Goal: Task Accomplishment & Management: Complete application form

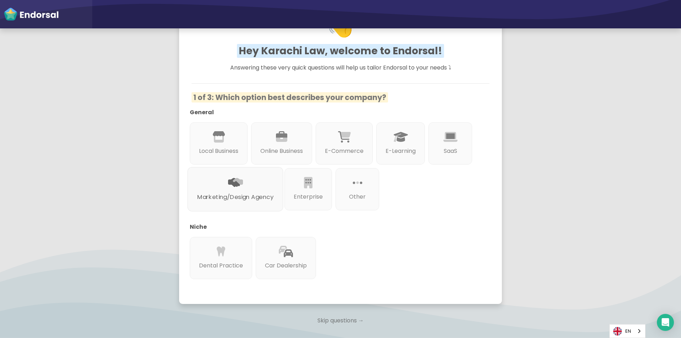
scroll to position [104, 0]
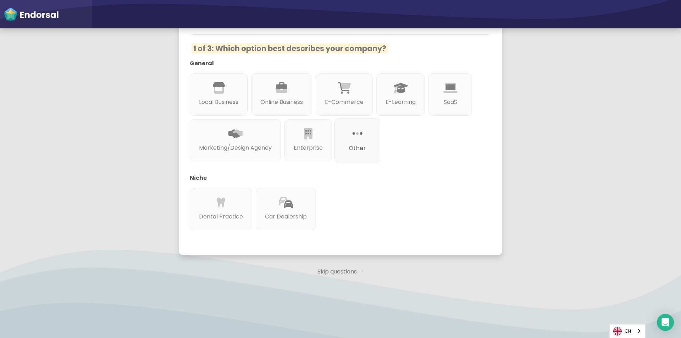
click at [371, 140] on div at bounding box center [357, 142] width 27 height 4
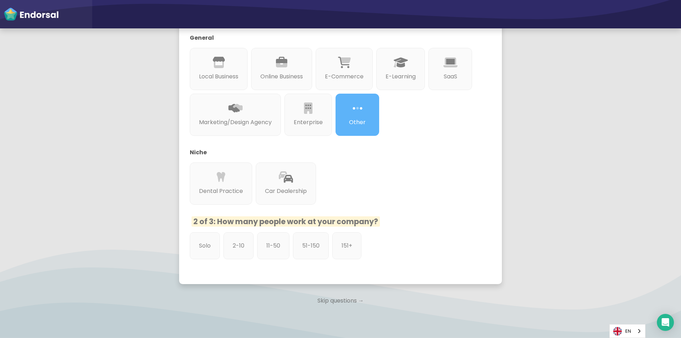
scroll to position [139, 0]
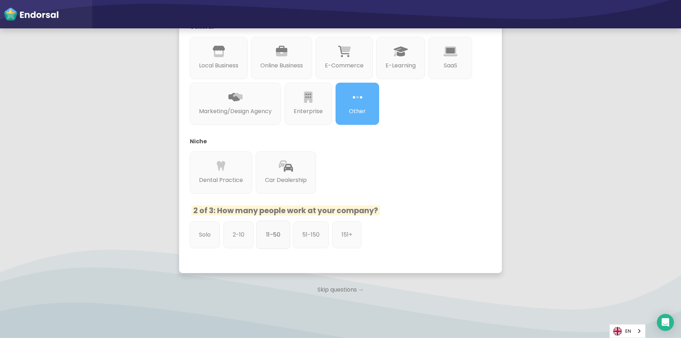
click at [286, 239] on div "11-50" at bounding box center [274, 235] width 34 height 28
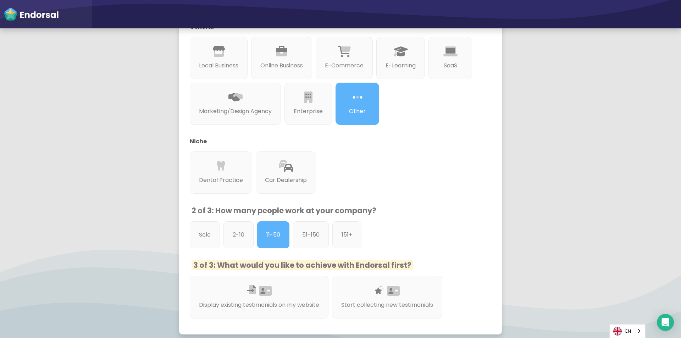
scroll to position [220, 0]
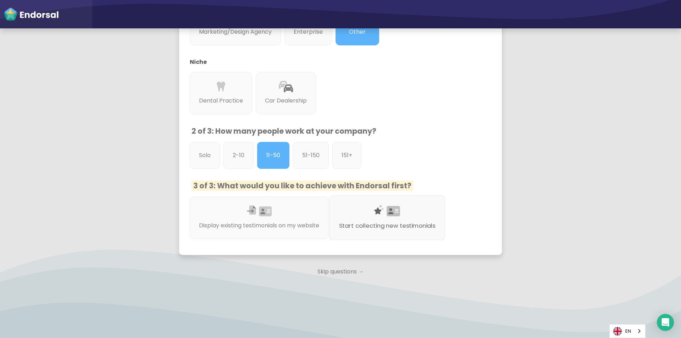
click at [356, 236] on div "Start collecting new testimonials" at bounding box center [387, 217] width 116 height 45
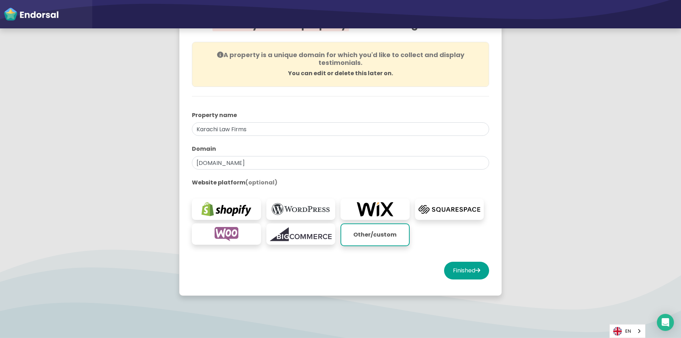
scroll to position [71, 0]
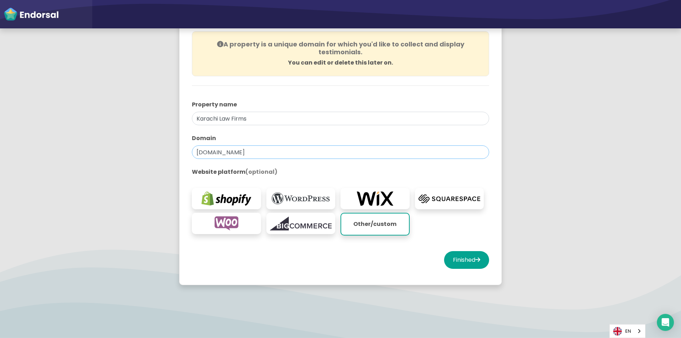
click at [253, 154] on input "[DOMAIN_NAME]" at bounding box center [340, 151] width 297 height 13
click at [285, 167] on div at bounding box center [340, 163] width 297 height 9
click at [457, 260] on button "Finished" at bounding box center [466, 260] width 45 height 18
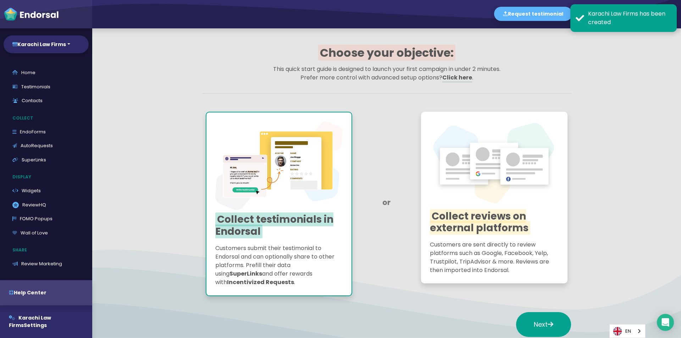
click at [633, 35] on app-quick-start-auto-requests "Choose your objective: This quick start guide is designed to launch your first …" at bounding box center [386, 195] width 589 height 335
click at [616, 21] on div "Karachi Law Firms has been created" at bounding box center [629, 18] width 83 height 17
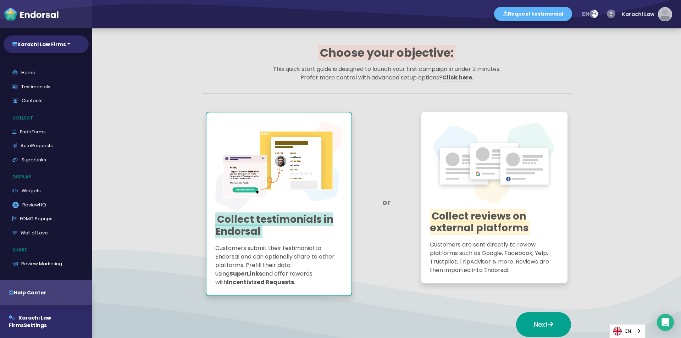
click at [646, 12] on div "Karachi Law" at bounding box center [638, 14] width 33 height 21
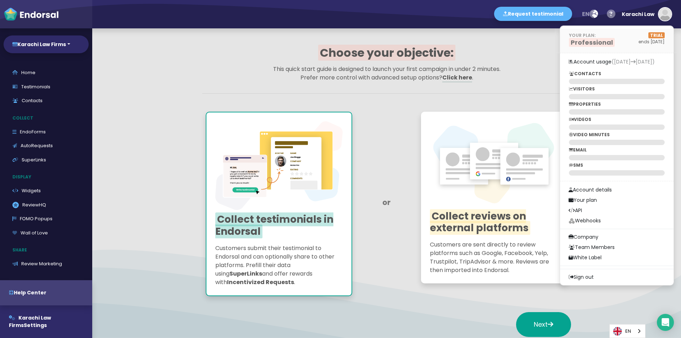
click at [599, 42] on span "Professional" at bounding box center [592, 42] width 46 height 9
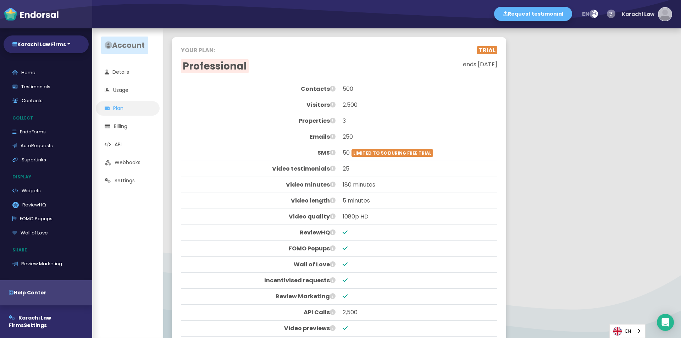
click at [656, 15] on button "Karachi Law" at bounding box center [645, 14] width 54 height 21
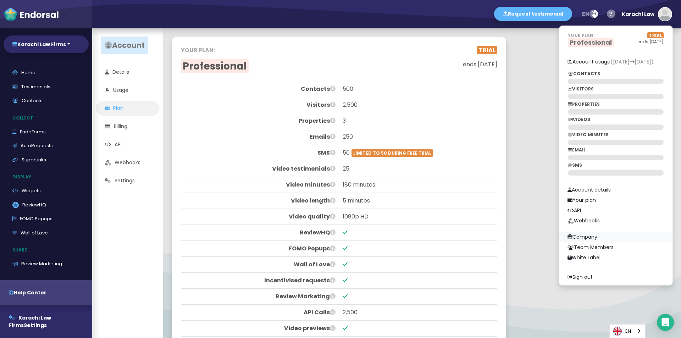
click at [602, 239] on link "Company" at bounding box center [616, 237] width 114 height 10
select select
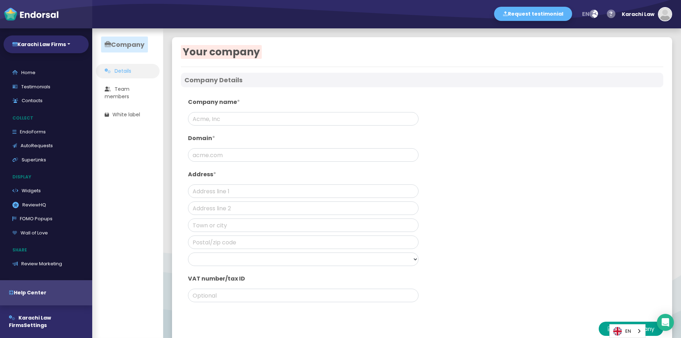
type input "Karachi Law Firms"
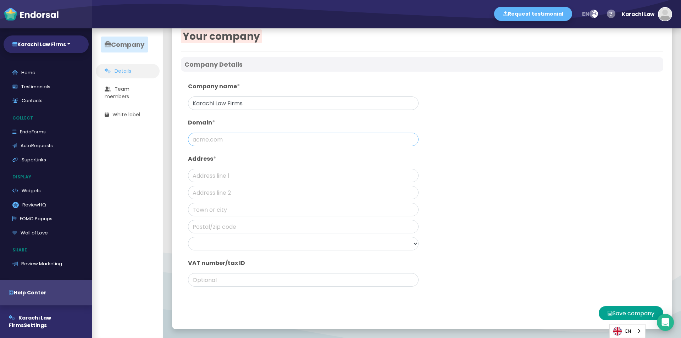
click at [236, 137] on input "text" at bounding box center [303, 139] width 231 height 13
paste input "[URL][DOMAIN_NAME]"
type input "[DOMAIN_NAME]"
click at [229, 181] on input "text" at bounding box center [303, 175] width 231 height 13
paste input "Office [STREET_ADDRESS][PERSON_NAME][PERSON_NAME]"
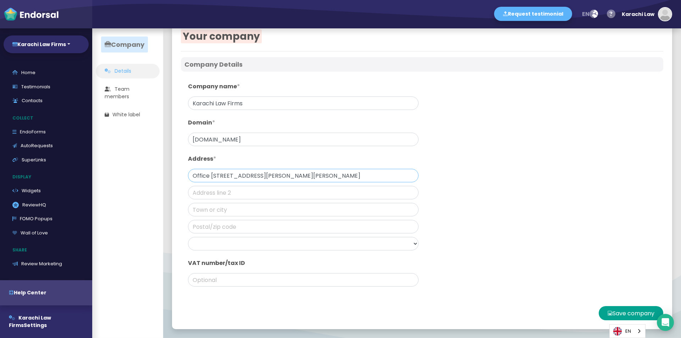
scroll to position [0, 15]
type input "Office [STREET_ADDRESS][PERSON_NAME][PERSON_NAME]"
click at [224, 220] on div "Company name * [GEOGRAPHIC_DATA] Law Firms Domain * [DOMAIN_NAME] Address * Off…" at bounding box center [303, 186] width 238 height 215
click at [225, 214] on input "text" at bounding box center [303, 209] width 231 height 13
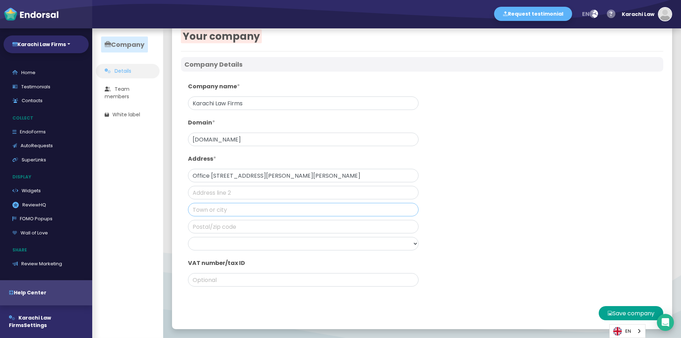
type input "[GEOGRAPHIC_DATA]"
type input "44"
type input "74330"
click at [203, 198] on input "44" at bounding box center [303, 192] width 231 height 13
click at [203, 197] on input "44" at bounding box center [303, 192] width 231 height 13
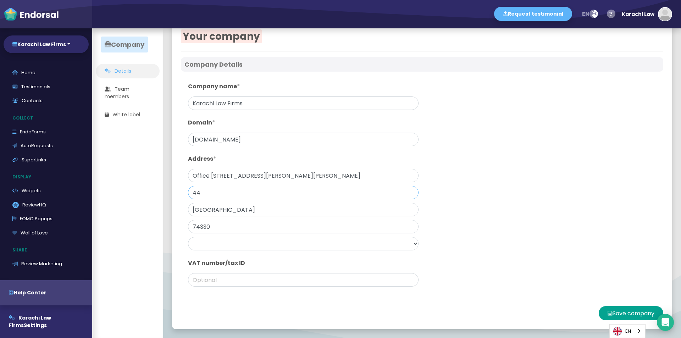
click at [203, 197] on input "44" at bounding box center [303, 192] width 231 height 13
click at [214, 244] on select "[GEOGRAPHIC_DATA] [GEOGRAPHIC_DATA] [GEOGRAPHIC_DATA] [GEOGRAPHIC_DATA] [GEOGRA…" at bounding box center [303, 243] width 231 height 13
select select "[GEOGRAPHIC_DATA]"
click at [188, 237] on select "[GEOGRAPHIC_DATA] [GEOGRAPHIC_DATA] [GEOGRAPHIC_DATA] [GEOGRAPHIC_DATA] [GEOGRA…" at bounding box center [303, 243] width 231 height 13
click at [613, 309] on button "Save company" at bounding box center [631, 313] width 65 height 14
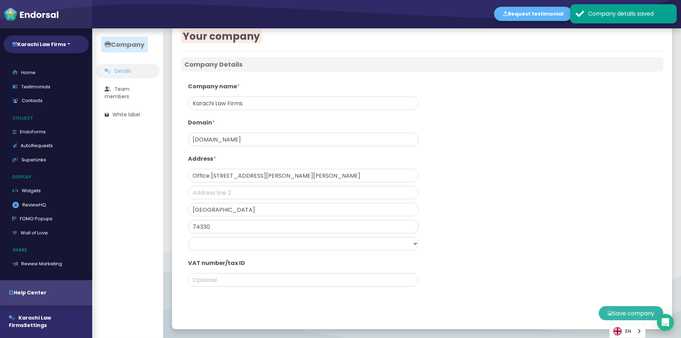
click at [613, 308] on button "Save company" at bounding box center [631, 313] width 65 height 14
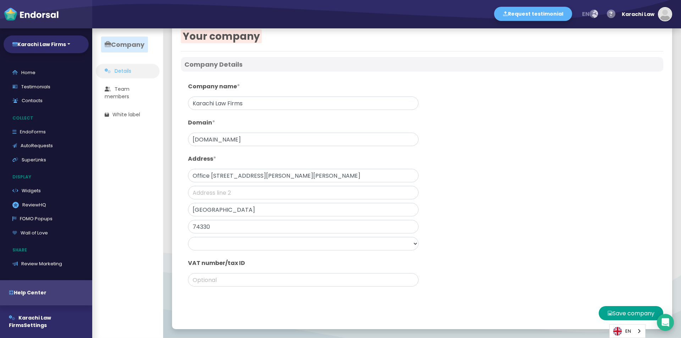
click at [597, 18] on icon "button" at bounding box center [594, 14] width 9 height 14
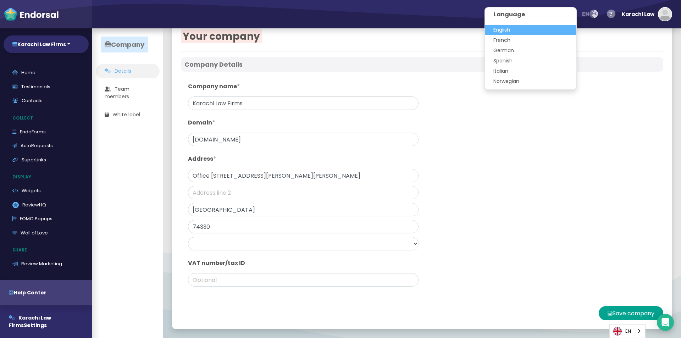
click at [594, 18] on icon "button" at bounding box center [594, 14] width 9 height 14
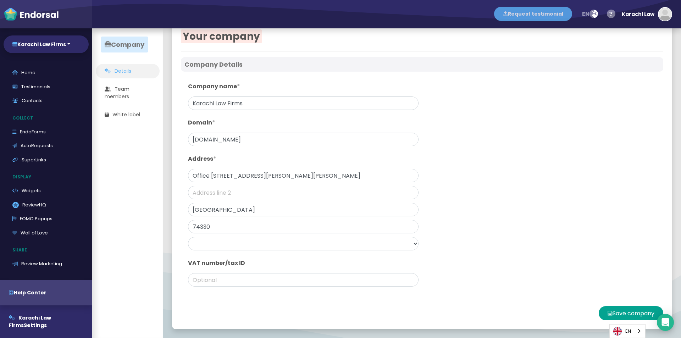
click at [546, 13] on button "Request testimonial" at bounding box center [533, 14] width 78 height 14
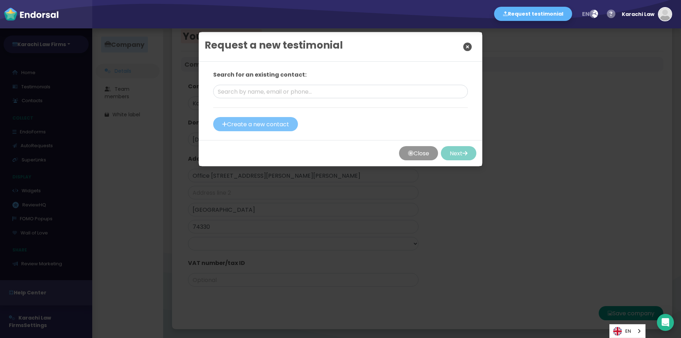
click at [276, 126] on button "Create a new contact" at bounding box center [255, 124] width 85 height 14
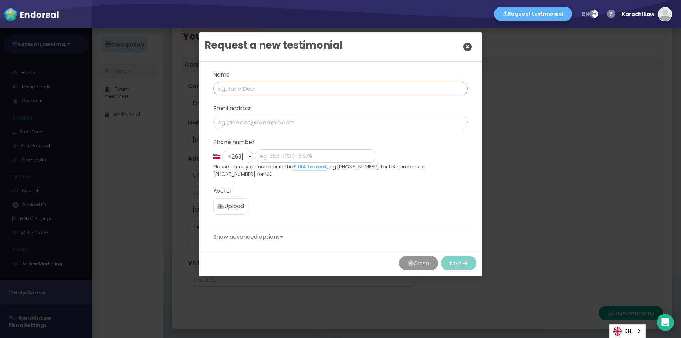
click at [290, 88] on input "text" at bounding box center [340, 88] width 255 height 13
paste input "Karachi Law Firms"
type input "Karachi Law Firms"
click at [228, 121] on input "email" at bounding box center [340, 122] width 255 height 13
paste input "[EMAIL_ADDRESS][DOMAIN_NAME]"
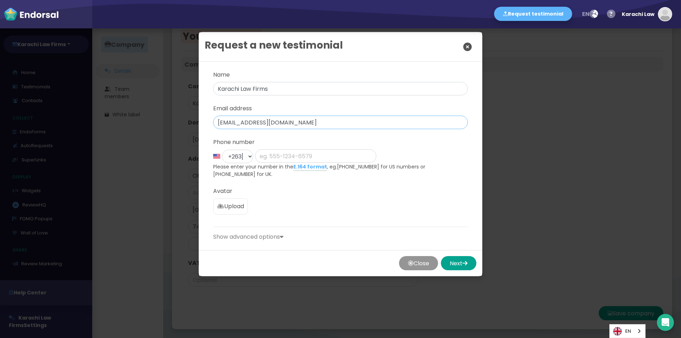
type input "[EMAIL_ADDRESS][DOMAIN_NAME]"
click at [240, 159] on select "+1 [GEOGRAPHIC_DATA] +44 [GEOGRAPHIC_DATA] +1 [GEOGRAPHIC_DATA] +61 [GEOGRAPHIC…" at bounding box center [237, 156] width 31 height 13
select select "165: Object"
click at [222, 150] on select "+1 [GEOGRAPHIC_DATA] +44 [GEOGRAPHIC_DATA] +1 [GEOGRAPHIC_DATA] +61 [GEOGRAPHIC…" at bounding box center [237, 156] width 31 height 13
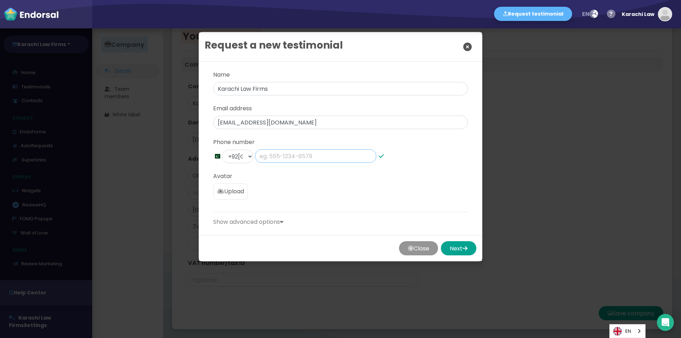
click at [281, 158] on input "phone" at bounding box center [315, 155] width 121 height 13
paste input "0300 0927678"
type input "0300 0927678"
click at [232, 197] on label "Upload" at bounding box center [230, 191] width 35 height 16
click at [0, 0] on input "Upload" at bounding box center [0, 0] width 0 height 0
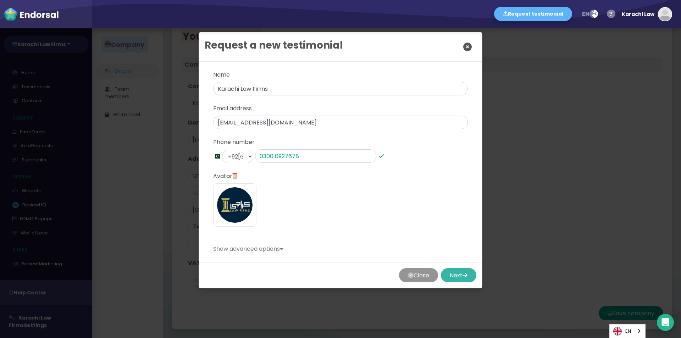
click at [457, 273] on button "Next" at bounding box center [458, 275] width 35 height 14
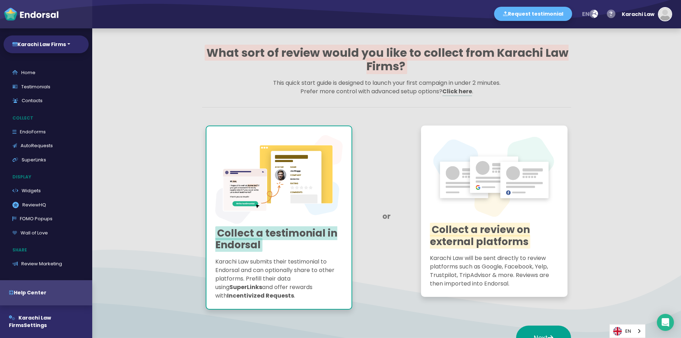
click at [455, 255] on p "Karachi Law will be sent directly to review platforms such as Google, Facebook,…" at bounding box center [494, 271] width 129 height 34
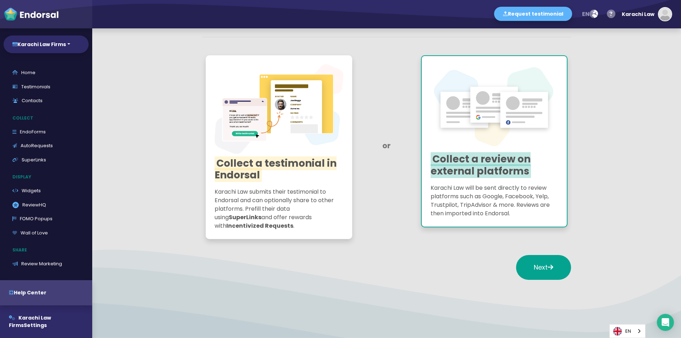
scroll to position [71, 0]
click at [541, 260] on button "Next" at bounding box center [543, 266] width 55 height 25
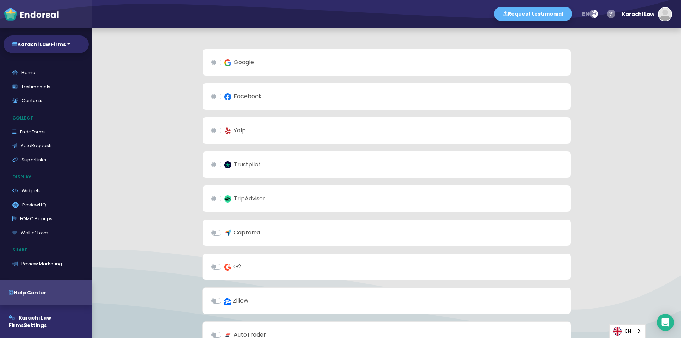
scroll to position [0, 0]
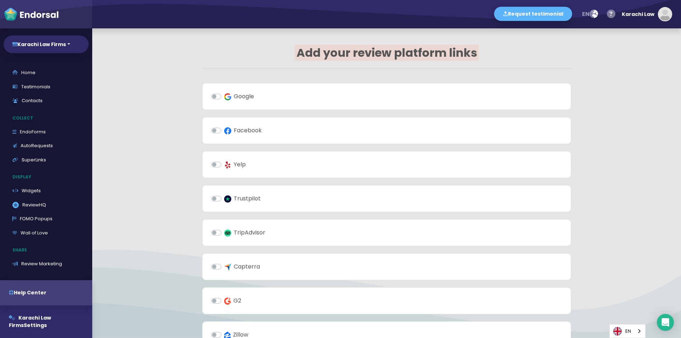
click at [224, 95] on label "Google" at bounding box center [239, 96] width 30 height 9
click at [0, 0] on input "Google" at bounding box center [0, 0] width 0 height 0
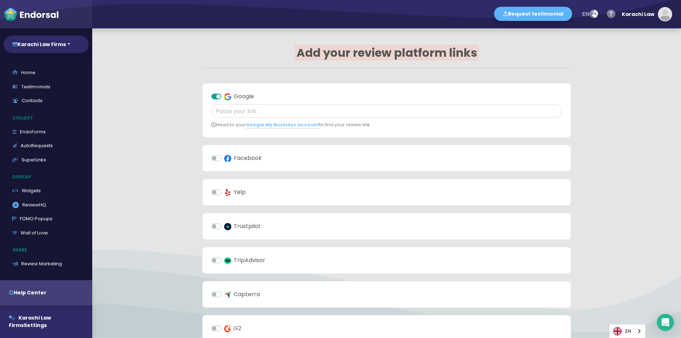
click at [233, 119] on div "Head to your Google My Business account to find your review link." at bounding box center [386, 116] width 351 height 24
click at [235, 112] on input "text" at bounding box center [386, 110] width 351 height 13
paste input "[URL][DOMAIN_NAME]"
type input "[URL][DOMAIN_NAME]"
click at [239, 112] on input "[URL][DOMAIN_NAME]" at bounding box center [386, 110] width 351 height 13
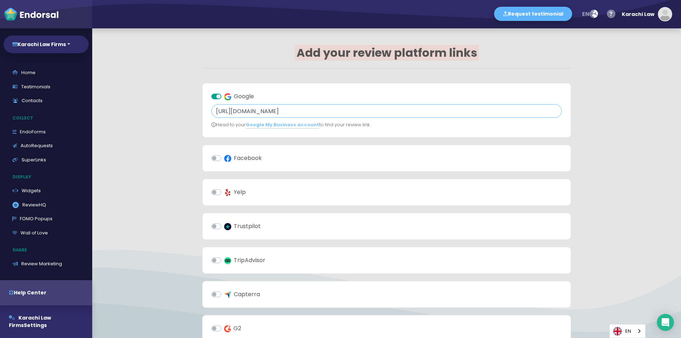
click at [239, 112] on input "[URL][DOMAIN_NAME]" at bounding box center [386, 110] width 351 height 13
paste input "[URL][DOMAIN_NAME]"
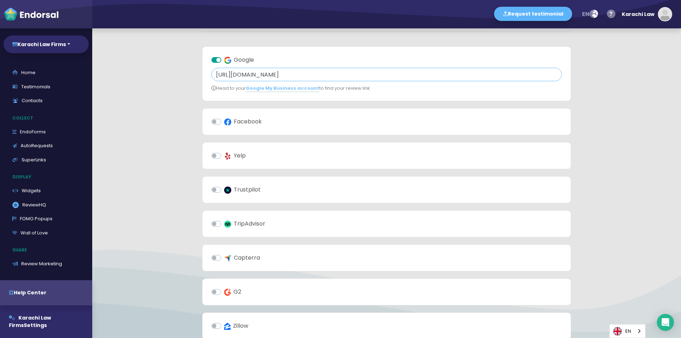
scroll to position [71, 0]
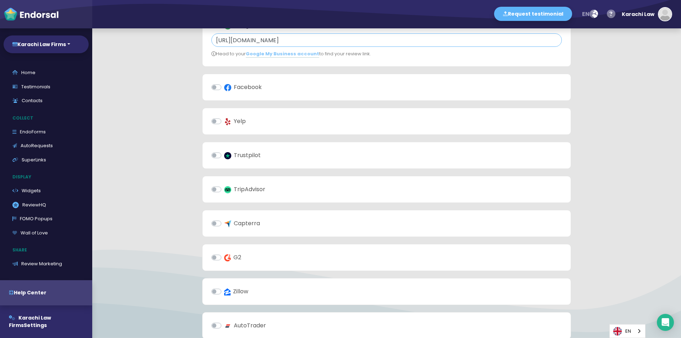
type input "[URL][DOMAIN_NAME]"
click at [224, 87] on label "Facebook" at bounding box center [243, 87] width 38 height 9
click at [0, 0] on input "Facebook" at bounding box center [0, 0] width 0 height 0
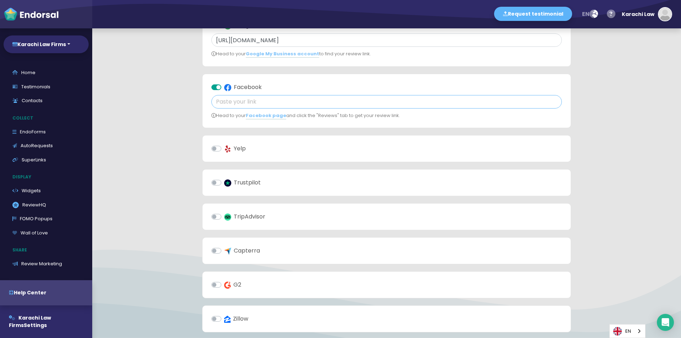
click at [247, 102] on input "text" at bounding box center [386, 101] width 351 height 13
paste input "[URL][DOMAIN_NAME]"
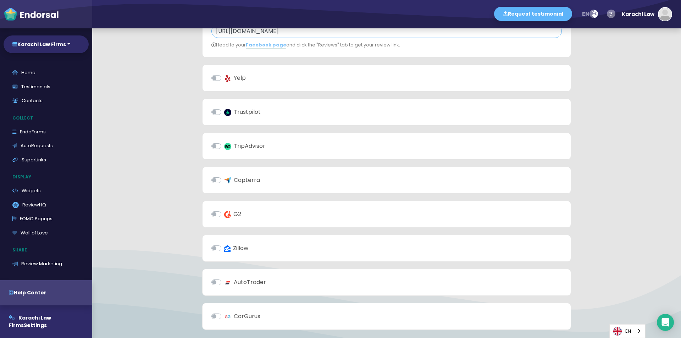
scroll to position [213, 0]
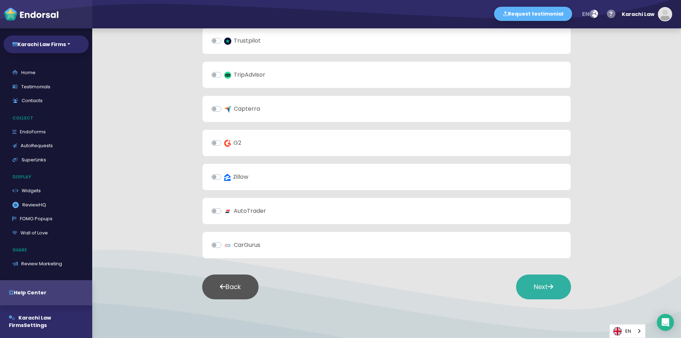
type input "[URL][DOMAIN_NAME]"
click at [533, 292] on button "Next" at bounding box center [543, 287] width 55 height 25
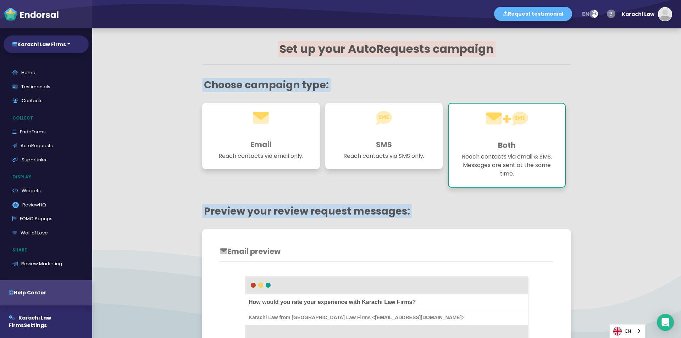
scroll to position [0, 0]
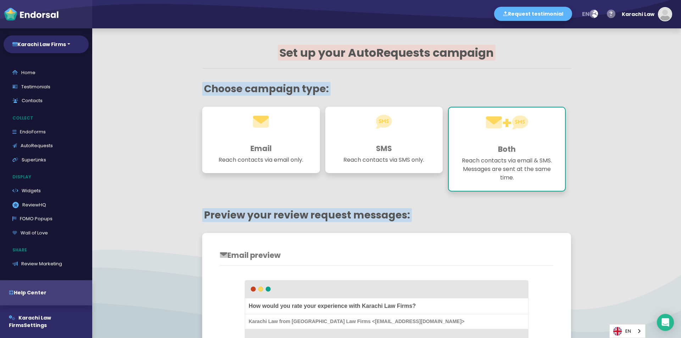
click at [505, 155] on div "+ Both Reach contacts via email & SMS. Messages are sent at the same time." at bounding box center [507, 149] width 118 height 85
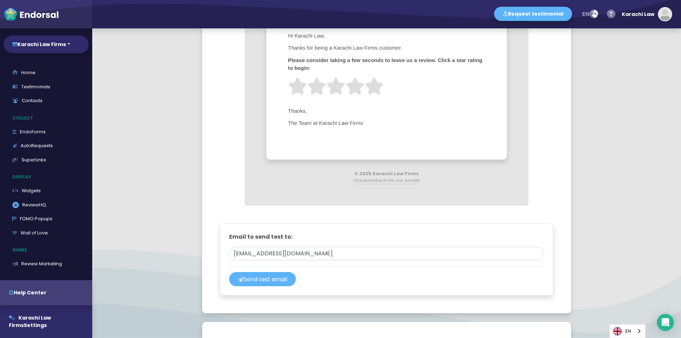
scroll to position [284, 0]
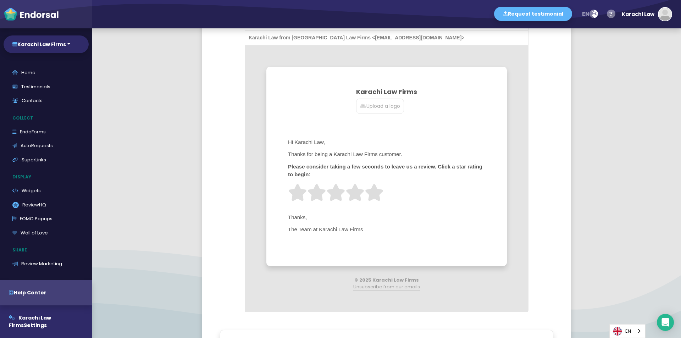
click at [382, 109] on p "Upload a logo" at bounding box center [380, 106] width 40 height 7
click at [0, 0] on input "Upload a logo" at bounding box center [0, 0] width 0 height 0
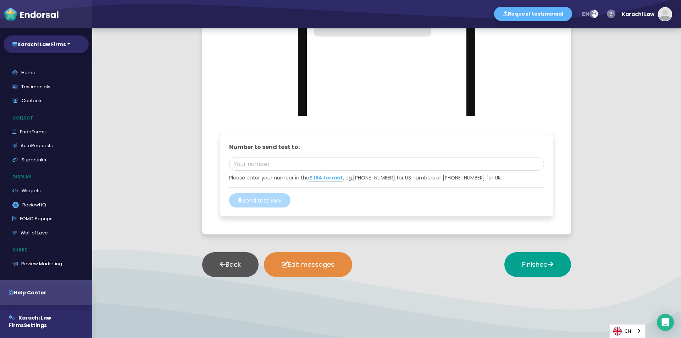
scroll to position [879, 0]
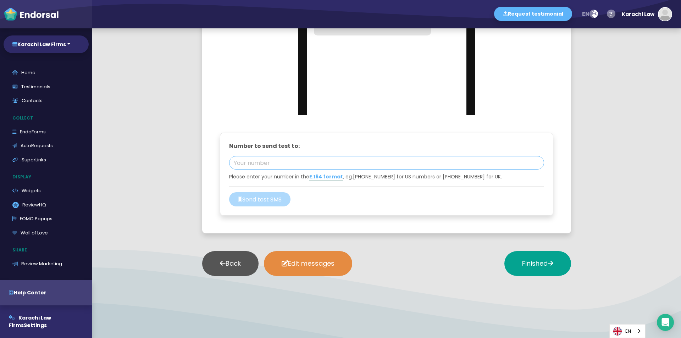
click at [257, 160] on input "tel" at bounding box center [386, 162] width 315 height 13
type input "03000927678"
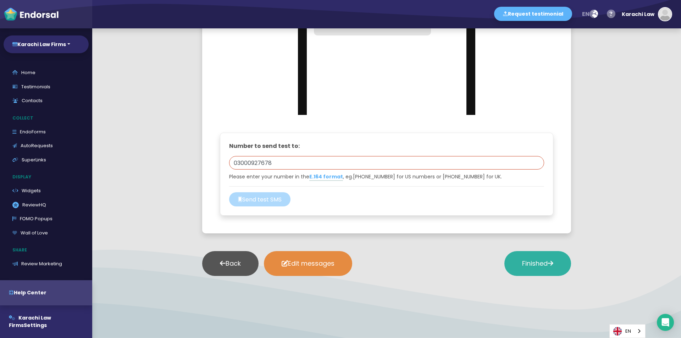
click at [522, 266] on span "Finished" at bounding box center [537, 263] width 31 height 9
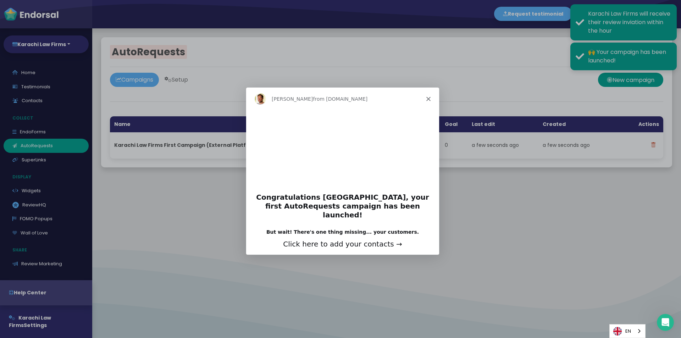
click at [426, 97] on icon "Close" at bounding box center [428, 98] width 4 height 4
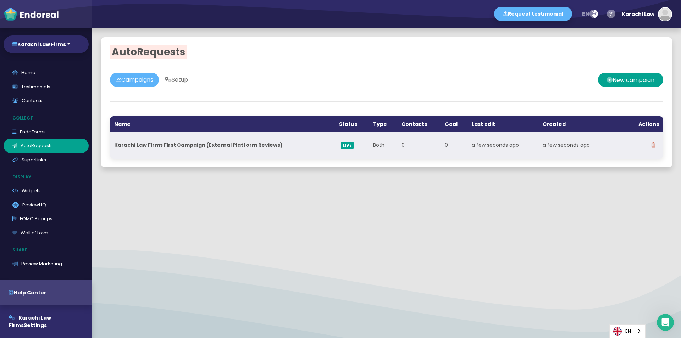
click at [341, 145] on span "LIVE" at bounding box center [347, 145] width 13 height 7
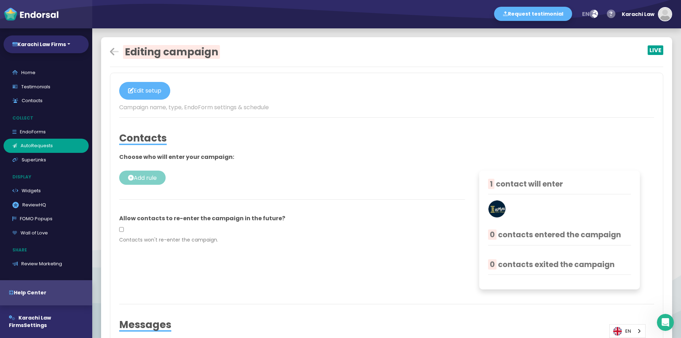
click at [125, 56] on span "Editing campaign" at bounding box center [171, 52] width 97 height 14
click at [119, 54] on h2 "Editing campaign" at bounding box center [294, 52] width 369 height 12
click at [113, 51] on icon at bounding box center [114, 52] width 9 height 10
click at [651, 48] on span "LIVE" at bounding box center [656, 50] width 16 height 10
click at [636, 12] on div "Karachi Law" at bounding box center [638, 14] width 33 height 21
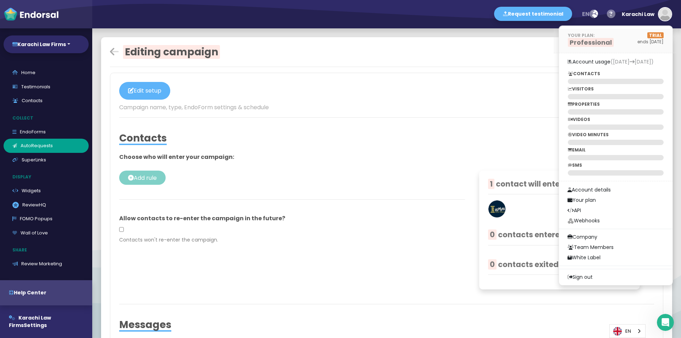
click at [584, 46] on span "Professional" at bounding box center [591, 42] width 46 height 9
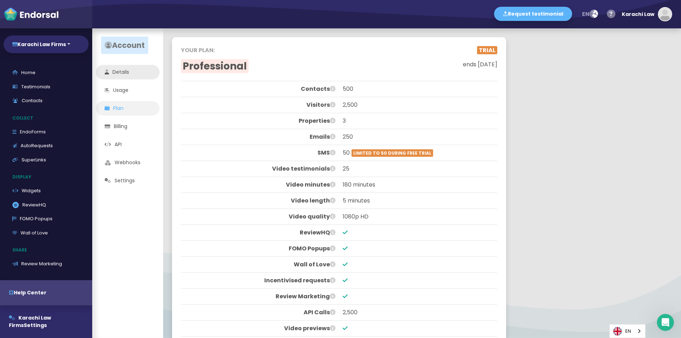
click at [118, 72] on link "Details" at bounding box center [128, 72] width 64 height 15
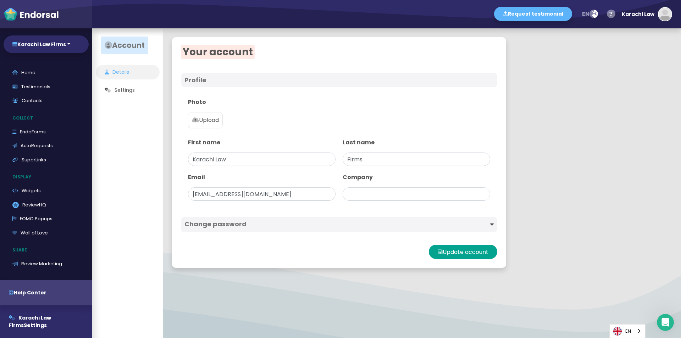
type input "Karachi Law Firms"
click at [217, 121] on p "Upload" at bounding box center [205, 120] width 27 height 9
click at [0, 0] on input "Upload" at bounding box center [0, 0] width 0 height 0
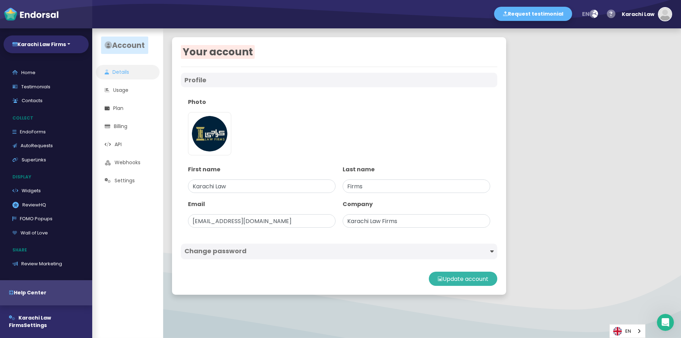
click at [473, 279] on button "Update account" at bounding box center [463, 279] width 68 height 14
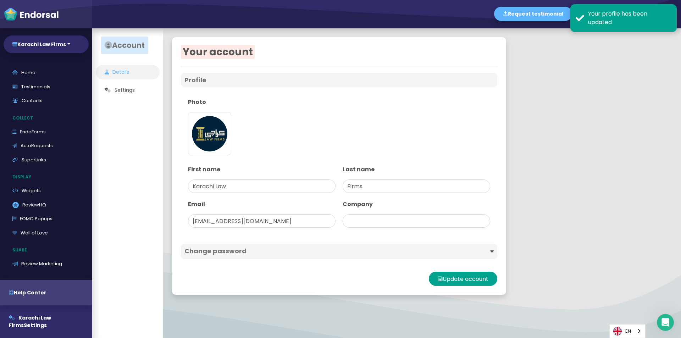
type input "Karachi Law Firms"
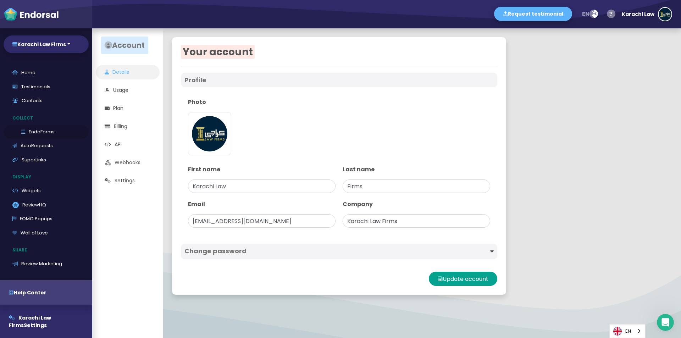
click at [42, 134] on link "EndoForms" at bounding box center [46, 132] width 85 height 14
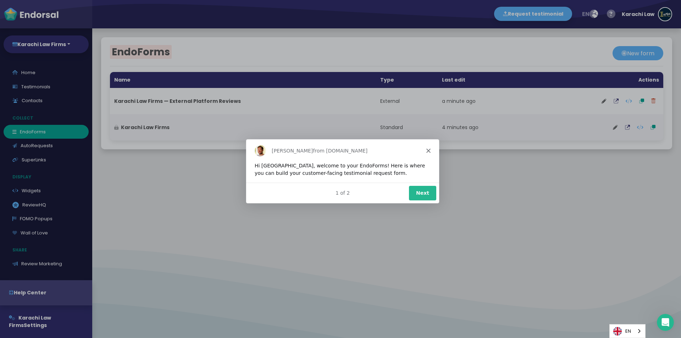
click at [428, 195] on button "Next" at bounding box center [422, 192] width 27 height 15
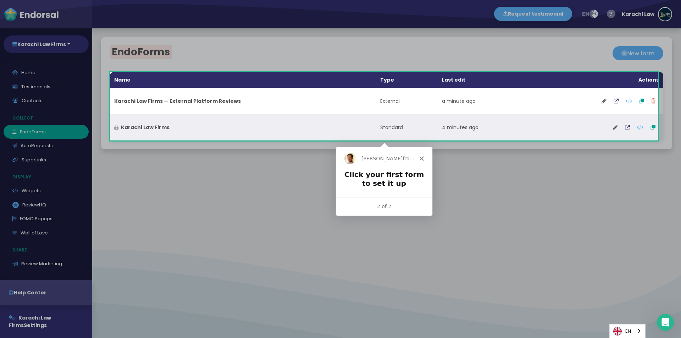
click at [130, 127] on strong "Karachi Law Firms" at bounding box center [145, 127] width 49 height 7
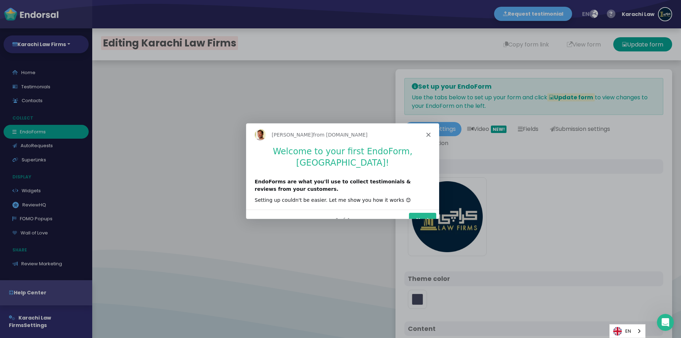
type input "#5DB3F9"
click at [426, 213] on button "Next" at bounding box center [422, 220] width 27 height 15
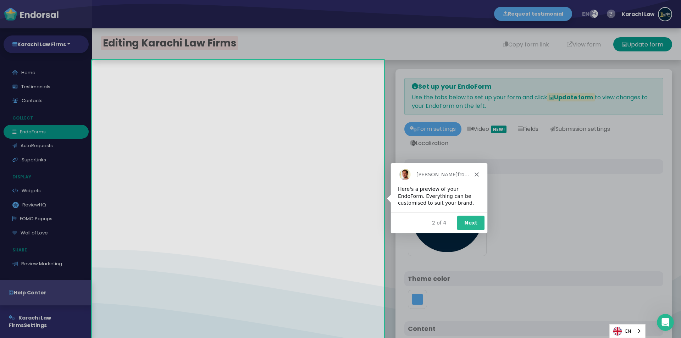
click at [479, 220] on button "Next" at bounding box center [470, 222] width 27 height 15
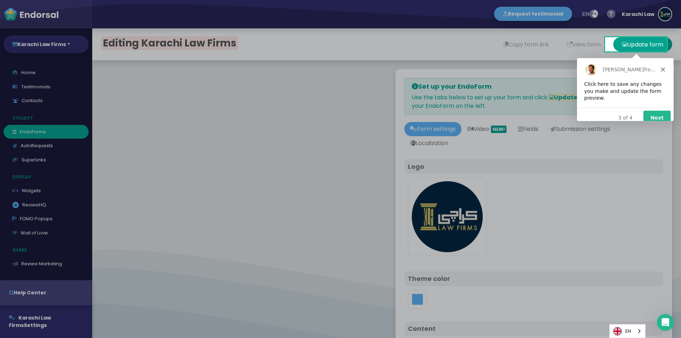
click at [664, 112] on button "Next" at bounding box center [656, 117] width 27 height 15
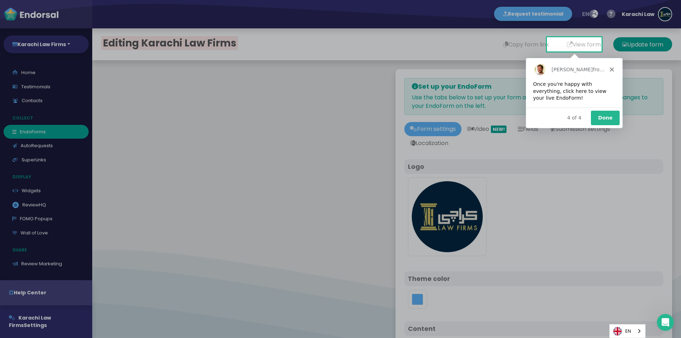
click at [607, 119] on button "Done" at bounding box center [604, 117] width 29 height 15
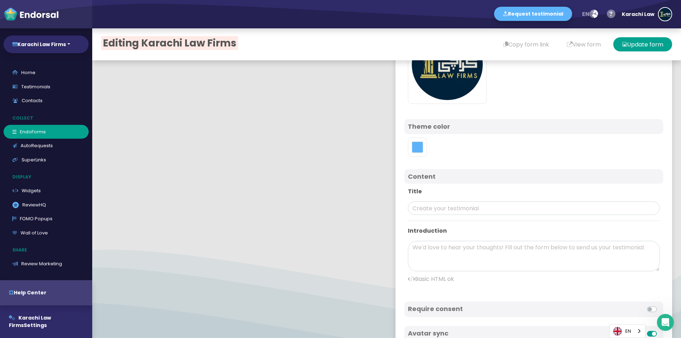
scroll to position [213, 0]
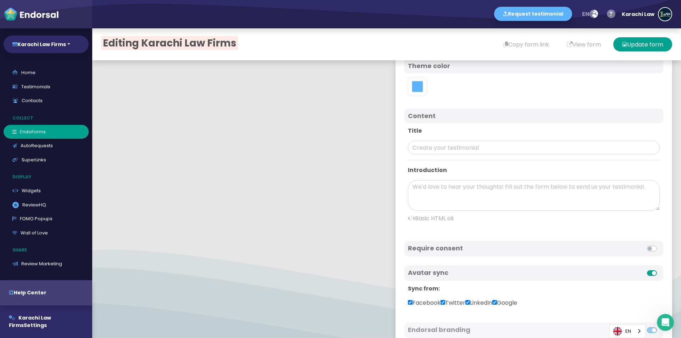
click at [424, 155] on div "Title Introduction Basic HTML ok" at bounding box center [533, 177] width 259 height 109
click at [426, 148] on input "text" at bounding box center [534, 147] width 252 height 13
paste input "Karachi Law Firms"
type input "Karachi Law Firms"
click at [462, 193] on textarea at bounding box center [534, 195] width 252 height 31
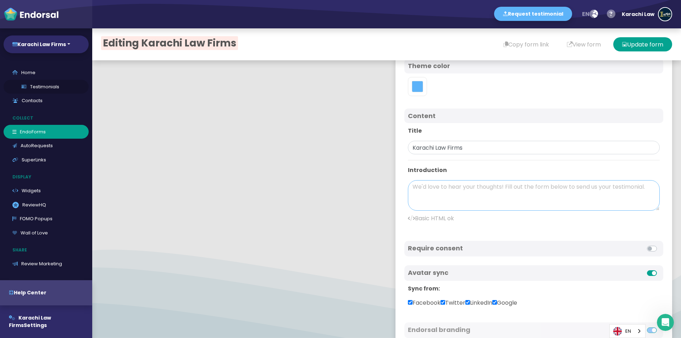
paste textarea "Karachi Law Firms reimagines legal practice for the 21st century with digital c…"
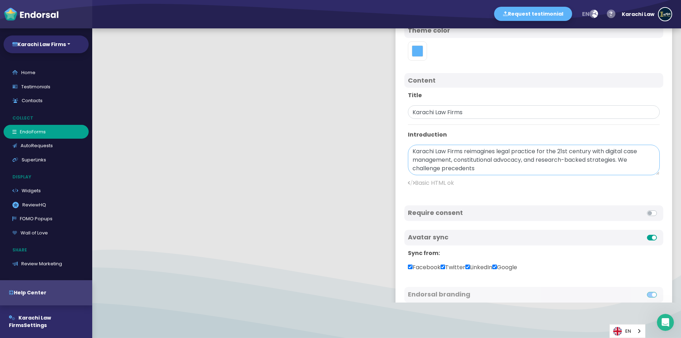
scroll to position [310, 0]
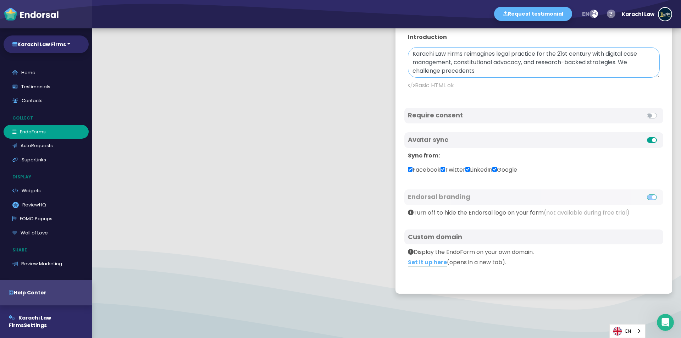
type textarea "Karachi Law Firms reimagines legal practice for the 21st century with digital c…"
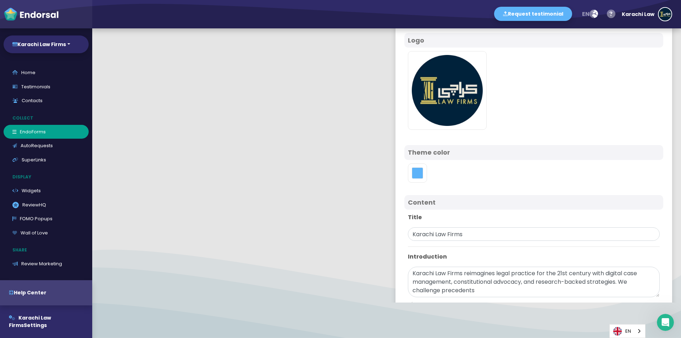
scroll to position [0, 0]
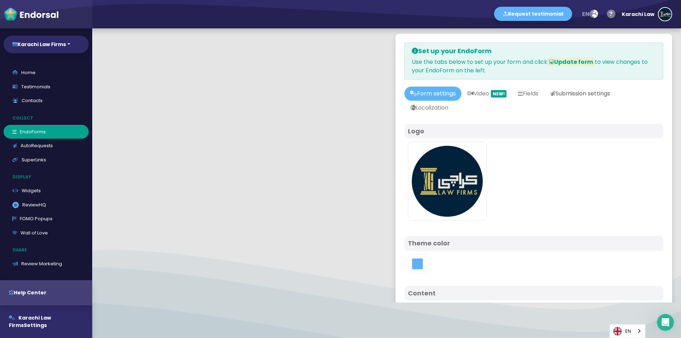
click at [575, 92] on link "Submission settings" at bounding box center [580, 94] width 72 height 14
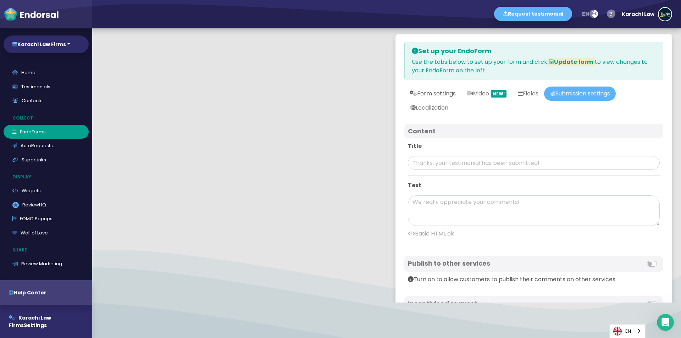
click at [431, 94] on link "Form settings" at bounding box center [432, 94] width 57 height 14
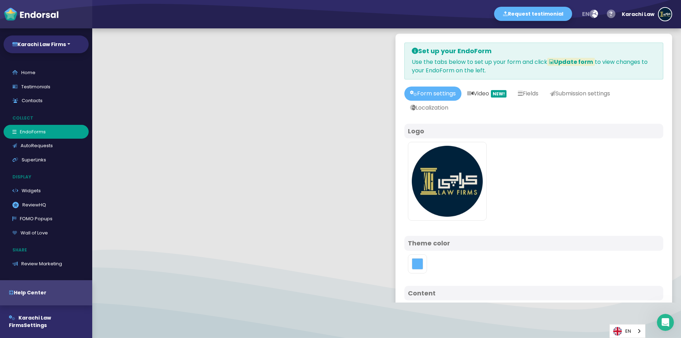
click at [486, 92] on link "Video NEW!" at bounding box center [487, 94] width 51 height 14
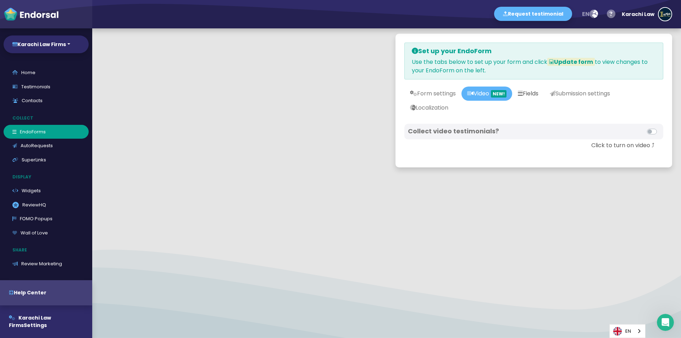
click at [523, 94] on icon at bounding box center [520, 93] width 5 height 6
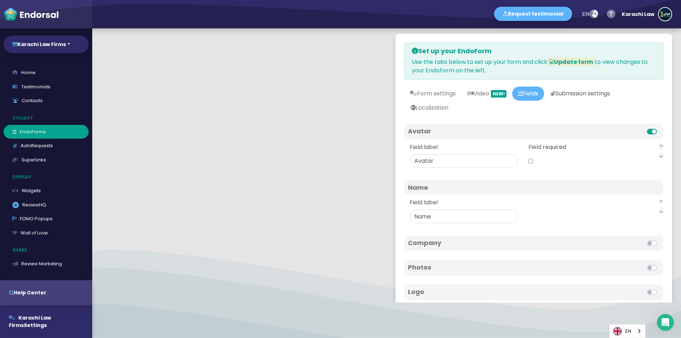
click at [574, 92] on link "Submission settings" at bounding box center [580, 94] width 72 height 14
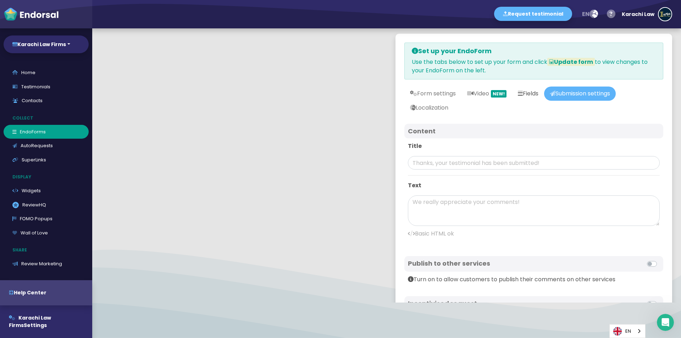
click at [520, 88] on link "Fields" at bounding box center [528, 94] width 32 height 14
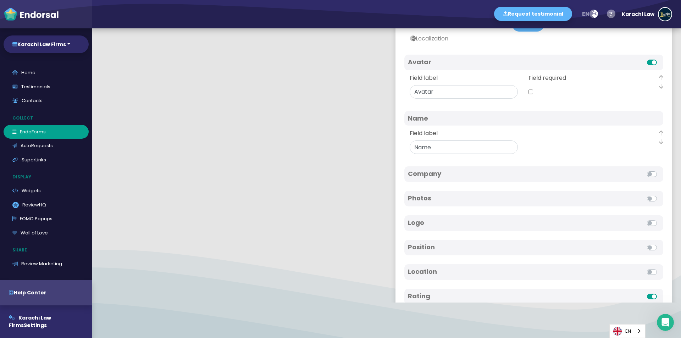
scroll to position [71, 0]
click at [451, 93] on input "Field label" at bounding box center [464, 89] width 108 height 13
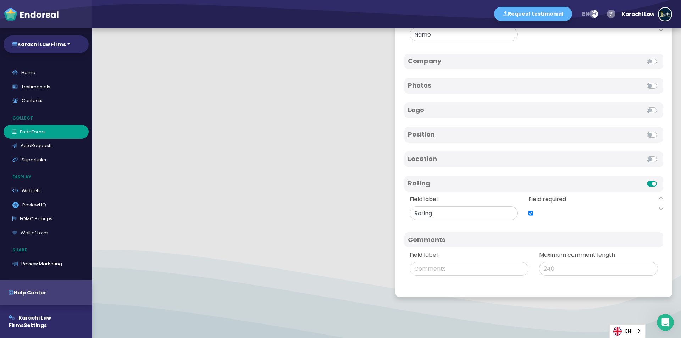
scroll to position [185, 0]
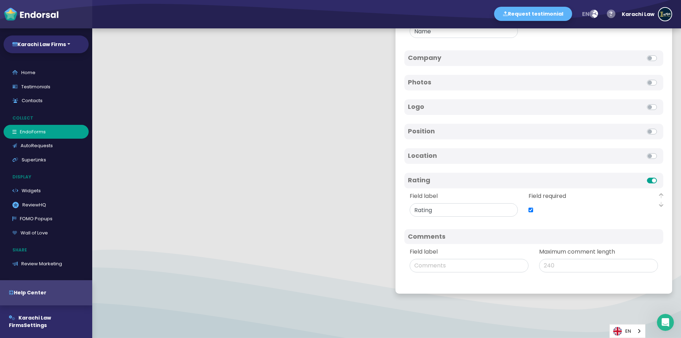
click at [459, 62] on div "Company" at bounding box center [471, 58] width 126 height 9
click at [660, 54] on label at bounding box center [660, 54] width 0 height 0
click at [0, 0] on input "checkbox" at bounding box center [0, 0] width 0 height 0
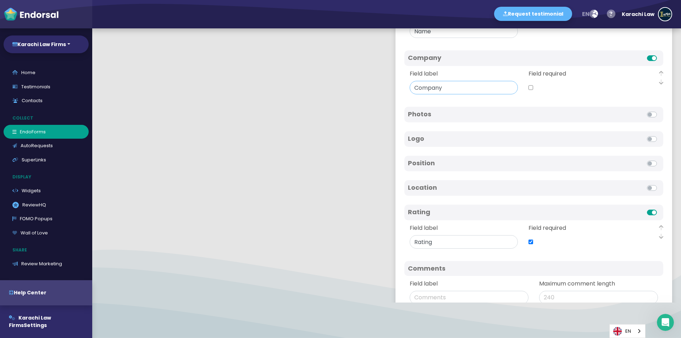
click at [467, 88] on input "Field label" at bounding box center [464, 87] width 108 height 13
paste input "Karachi Law Firms"
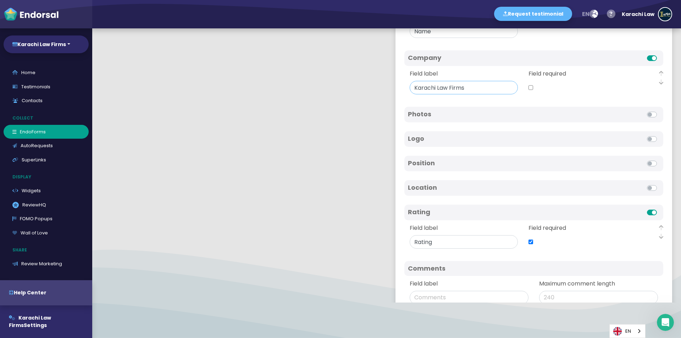
type input "Karachi Law Firms"
click at [641, 111] on div at bounding box center [597, 114] width 126 height 9
click at [660, 110] on label at bounding box center [660, 110] width 0 height 0
click at [0, 0] on input "checkbox" at bounding box center [0, 0] width 0 height 0
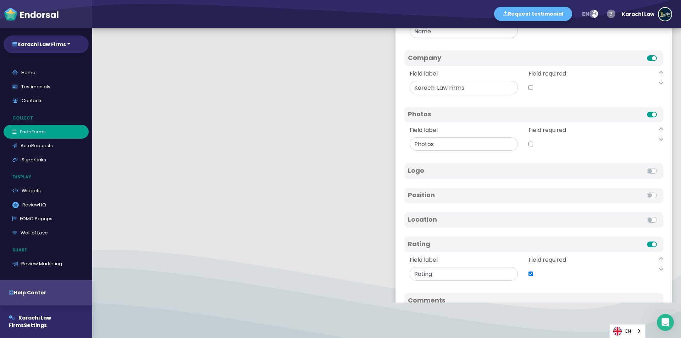
click at [529, 144] on input "checkbox" at bounding box center [531, 143] width 5 height 13
click at [529, 143] on input "checkbox" at bounding box center [531, 143] width 5 height 13
checkbox input "false"
click at [660, 110] on label at bounding box center [660, 110] width 0 height 0
click at [0, 0] on input "checkbox" at bounding box center [0, 0] width 0 height 0
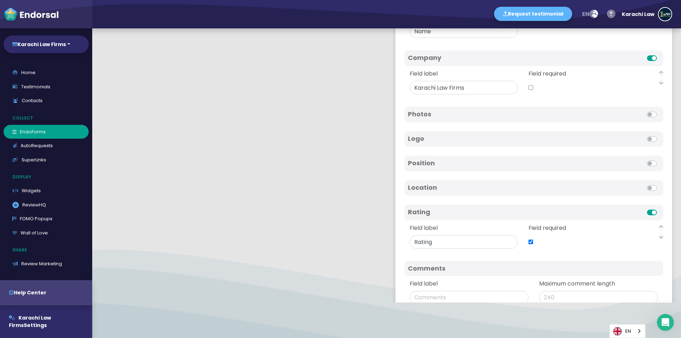
click at [660, 135] on label at bounding box center [660, 135] width 0 height 0
click at [0, 0] on input "checkbox" at bounding box center [0, 0] width 0 height 0
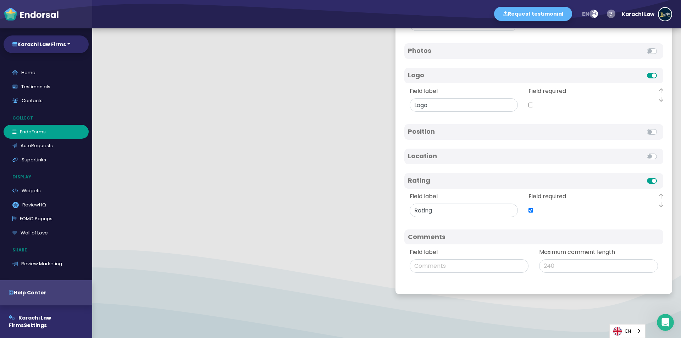
scroll to position [249, 0]
click at [660, 152] on label at bounding box center [660, 152] width 0 height 0
click at [0, 0] on input "checkbox" at bounding box center [0, 0] width 0 height 0
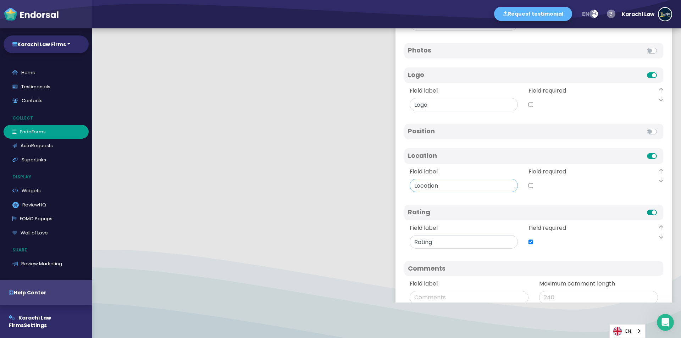
click at [478, 191] on input "Field label" at bounding box center [464, 185] width 108 height 13
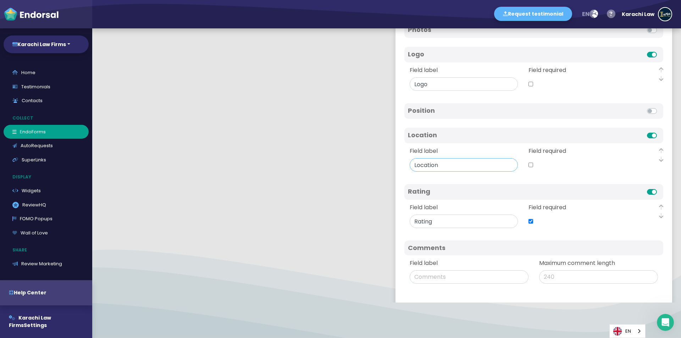
scroll to position [281, 0]
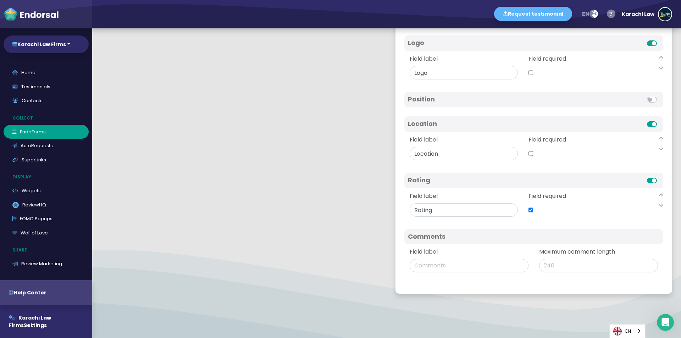
click at [565, 151] on div "Field required" at bounding box center [583, 148] width 108 height 25
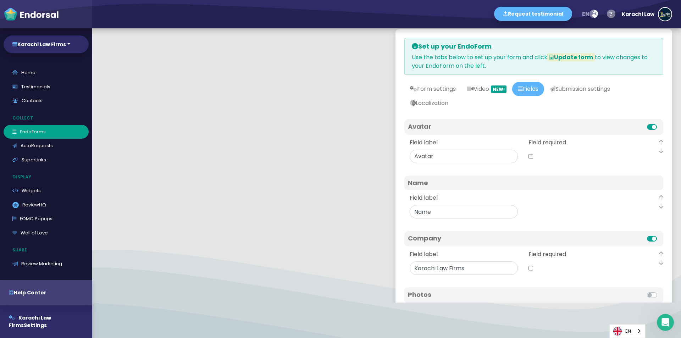
scroll to position [0, 0]
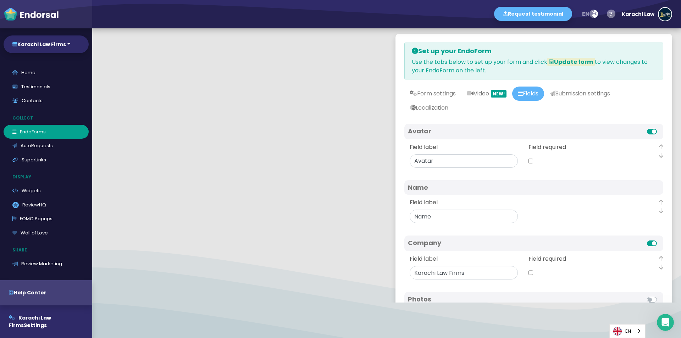
click at [568, 63] on span "Update form" at bounding box center [571, 62] width 48 height 8
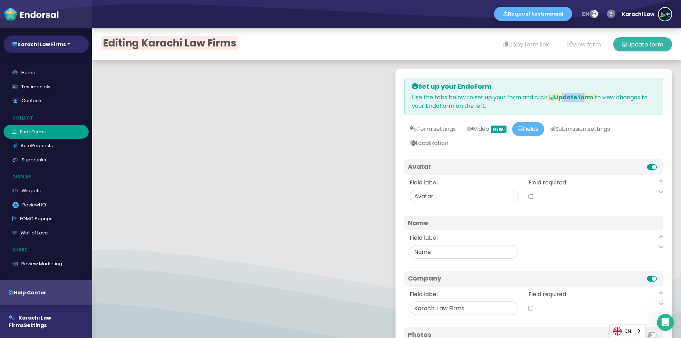
click at [627, 43] on button "Update form" at bounding box center [642, 44] width 59 height 14
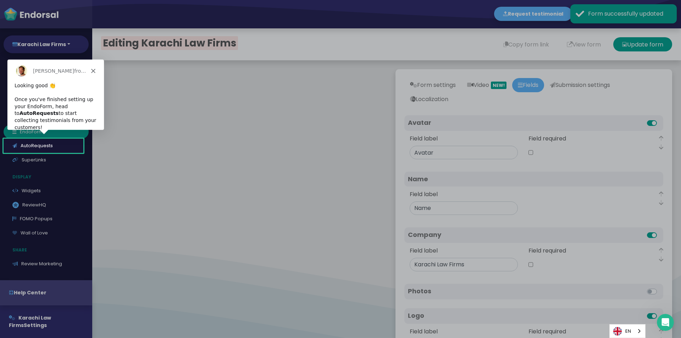
drag, startPoint x: 573, startPoint y: 45, endPoint x: 589, endPoint y: 65, distance: 26.2
click at [589, 65] on div "Product tour overlay" at bounding box center [340, 169] width 681 height 338
click at [568, 46] on div "Product tour overlay" at bounding box center [340, 169] width 681 height 338
click at [579, 67] on div "Product tour overlay" at bounding box center [340, 169] width 681 height 338
drag, startPoint x: 565, startPoint y: 73, endPoint x: 619, endPoint y: 70, distance: 54.7
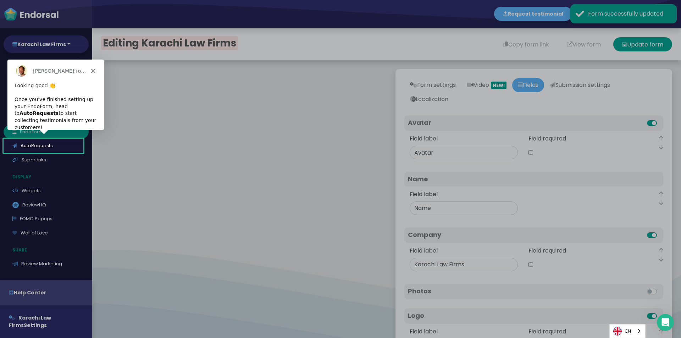
click at [566, 73] on div "Product tour overlay" at bounding box center [340, 169] width 681 height 338
click at [92, 68] on icon "Close" at bounding box center [93, 70] width 4 height 4
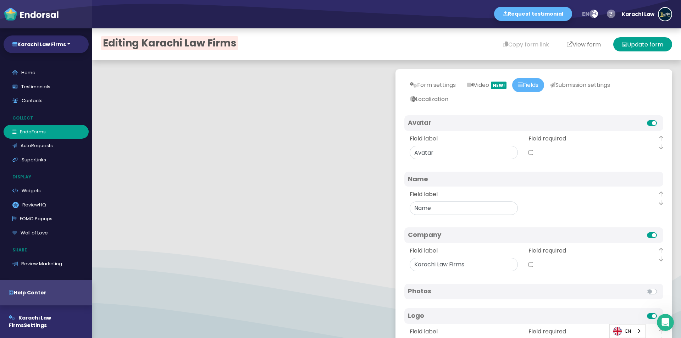
click at [569, 44] on button "View form" at bounding box center [584, 44] width 52 height 14
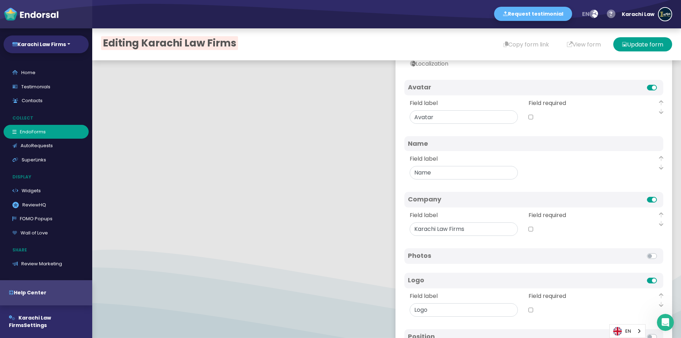
click at [642, 91] on div at bounding box center [597, 87] width 126 height 9
click at [660, 83] on label at bounding box center [660, 83] width 0 height 0
click at [0, 0] on input "checkbox" at bounding box center [0, 0] width 0 height 0
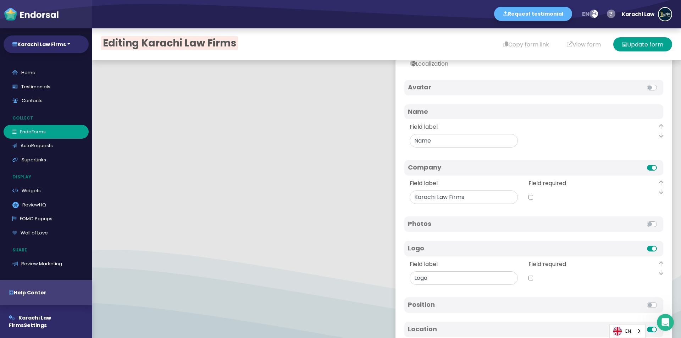
click at [660, 164] on label at bounding box center [660, 164] width 0 height 0
click at [0, 0] on input "checkbox" at bounding box center [0, 0] width 0 height 0
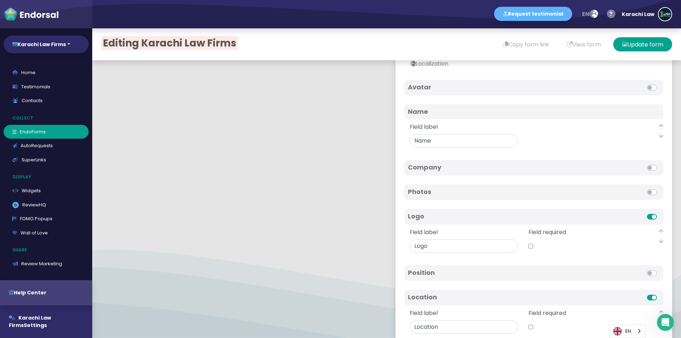
click at [660, 213] on label at bounding box center [660, 213] width 0 height 0
click at [0, 0] on input "checkbox" at bounding box center [0, 0] width 0 height 0
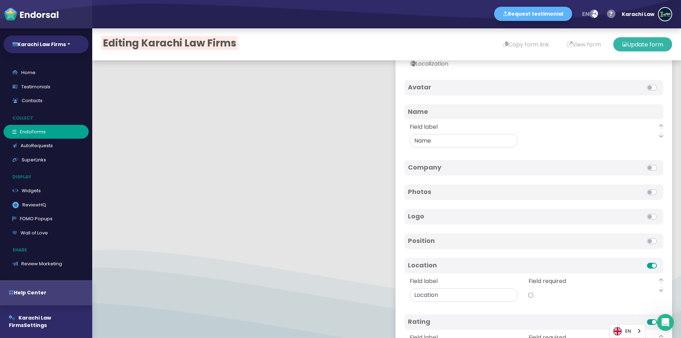
click at [631, 50] on button "Update form" at bounding box center [642, 44] width 59 height 14
